Goal: Obtain resource: Download file/media

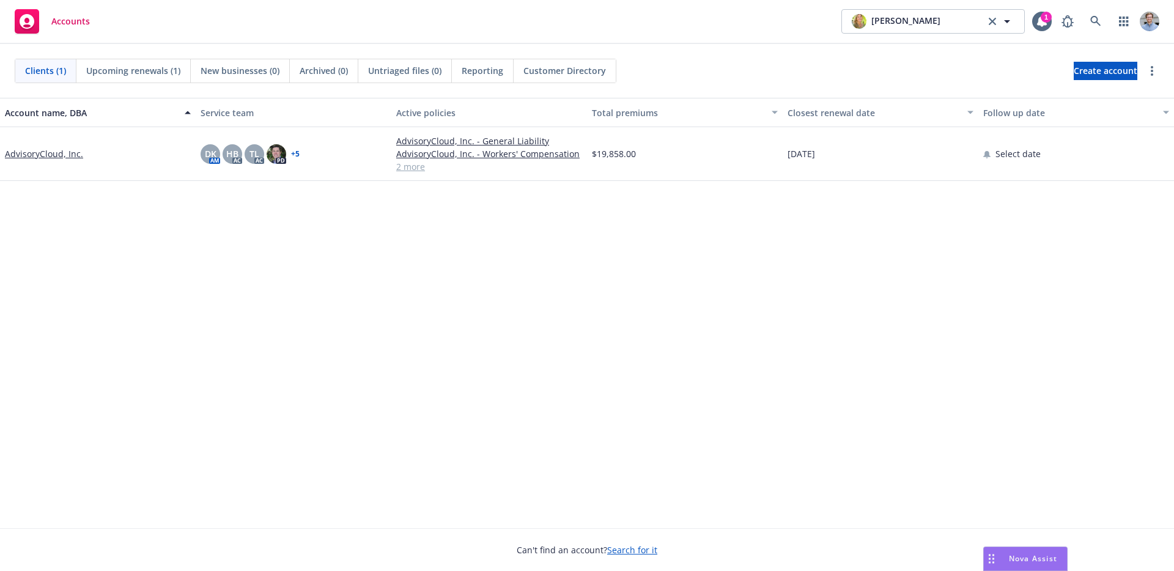
click at [1010, 548] on div "Nova Assist" at bounding box center [1024, 558] width 83 height 23
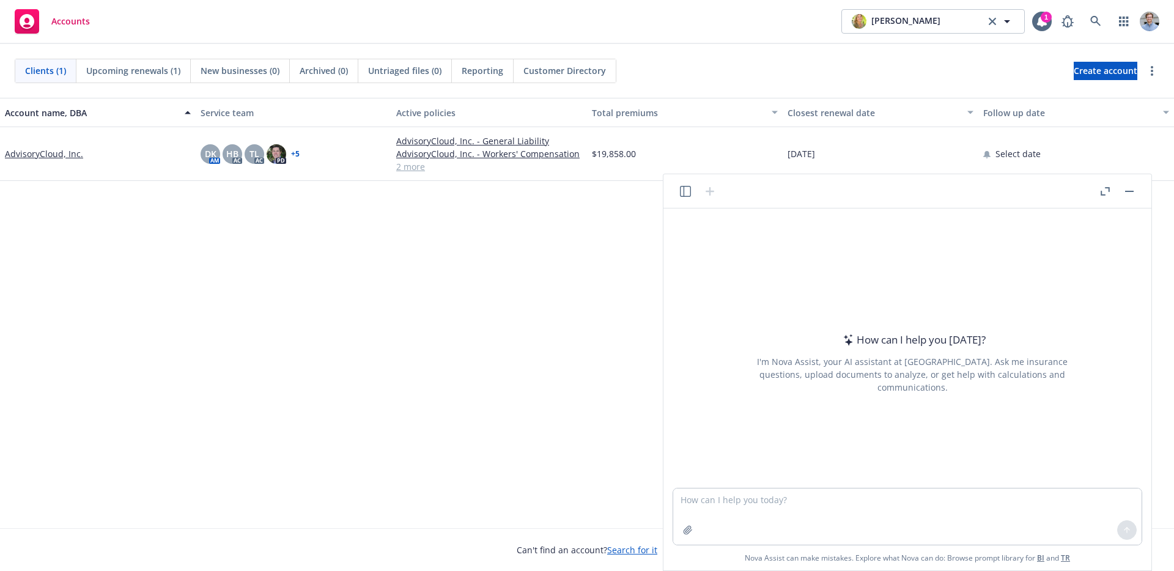
click at [1042, 557] on link "BI" at bounding box center [1040, 558] width 7 height 10
click at [864, 497] on textarea at bounding box center [907, 516] width 468 height 56
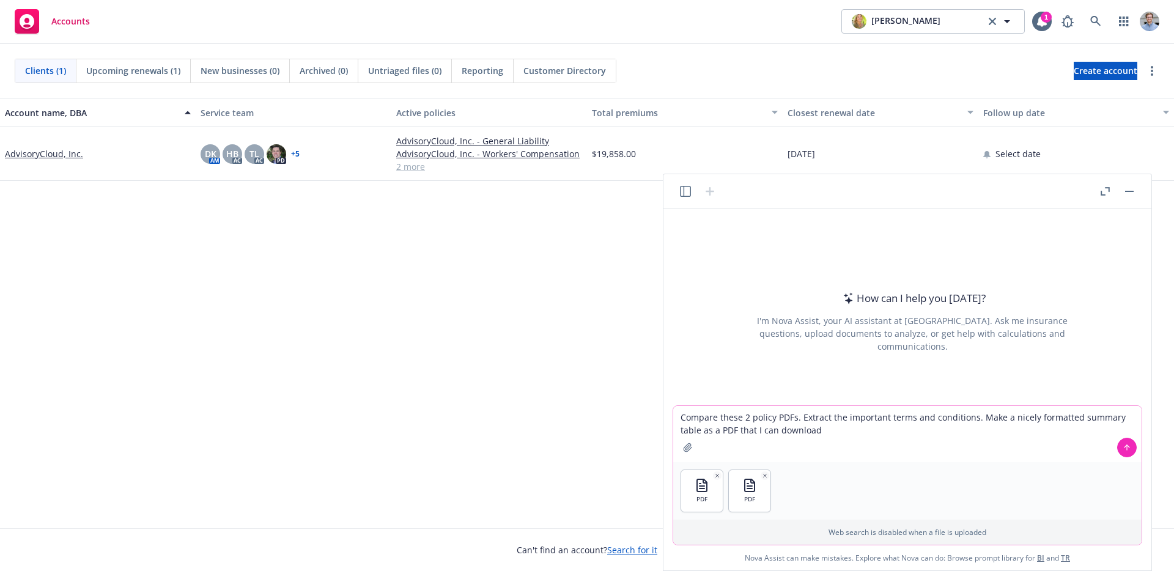
type textarea "Compare these 2 policy PDFs. Extract the important terms and conditions. Make a…"
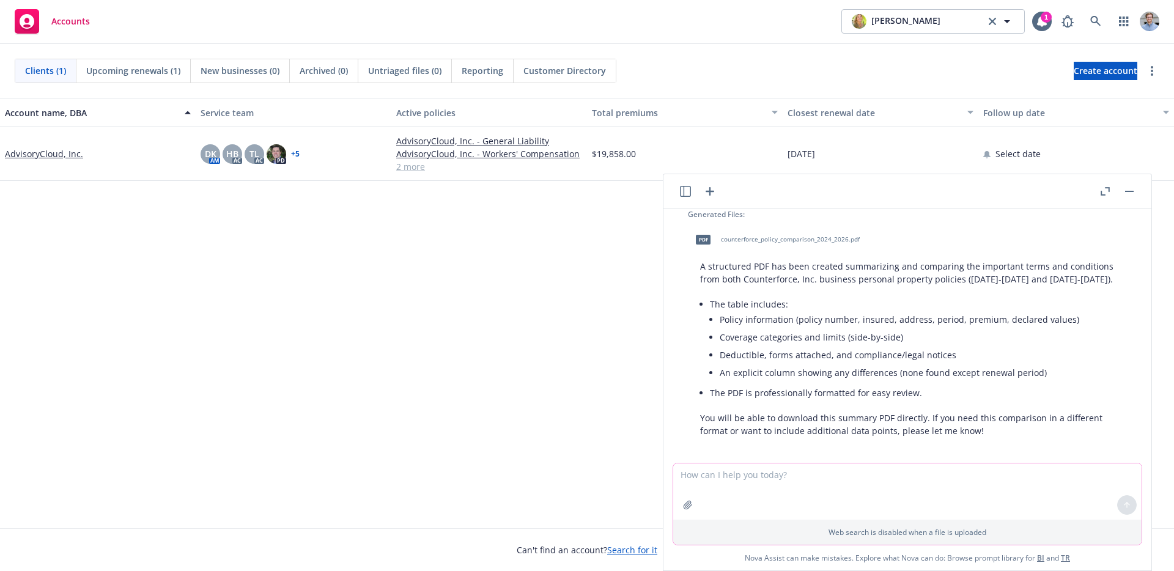
scroll to position [87, 0]
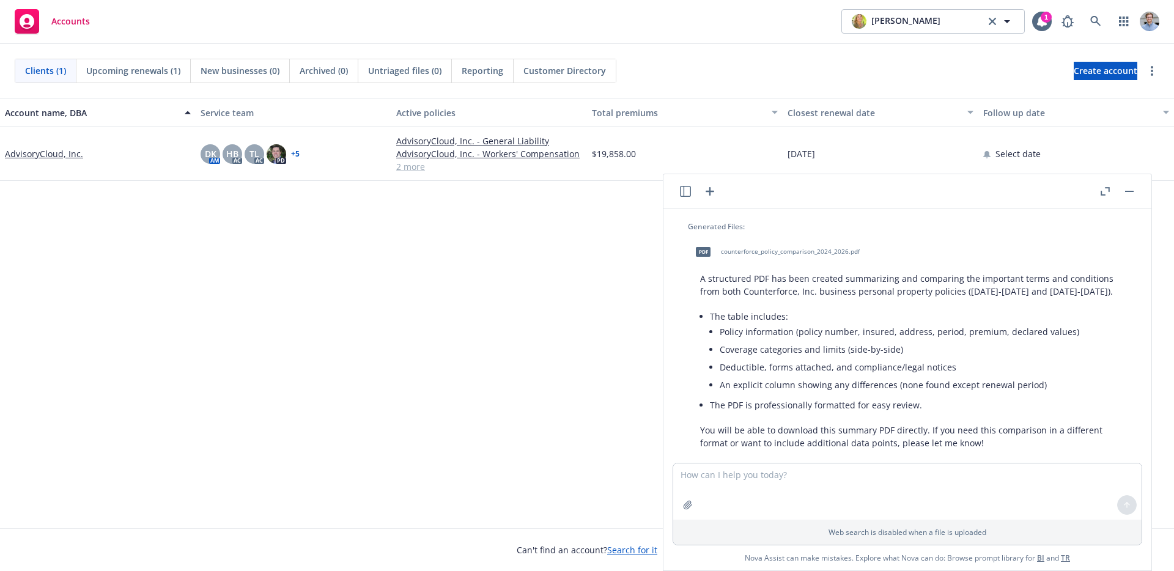
click at [830, 253] on span "counterforce_policy_comparison_2024_2026.pdf" at bounding box center [790, 252] width 139 height 8
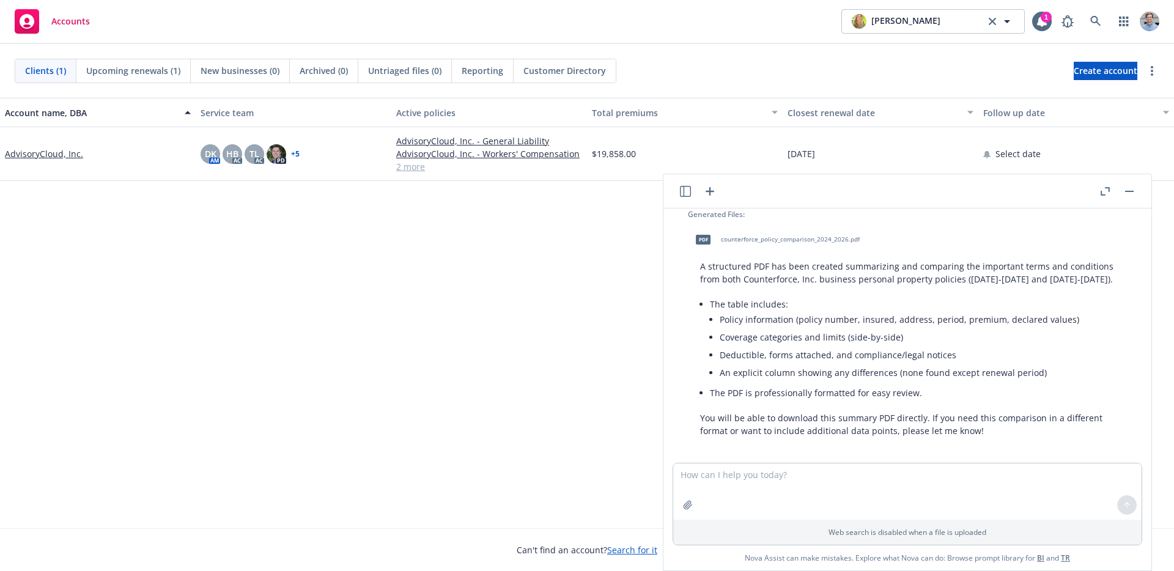
scroll to position [100, 0]
